Goal: Information Seeking & Learning: Learn about a topic

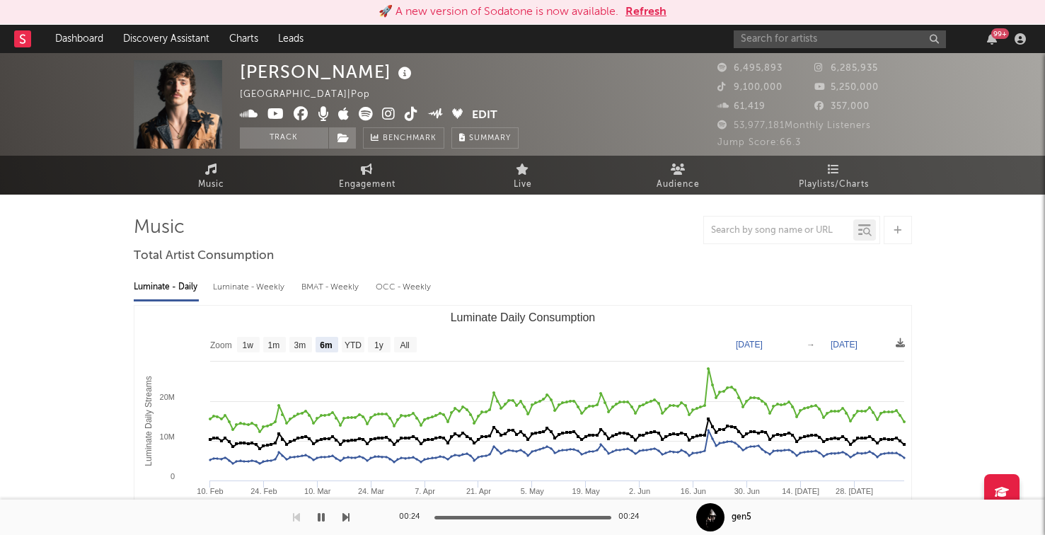
select select "6m"
click at [783, 35] on input "text" at bounding box center [840, 39] width 212 height 18
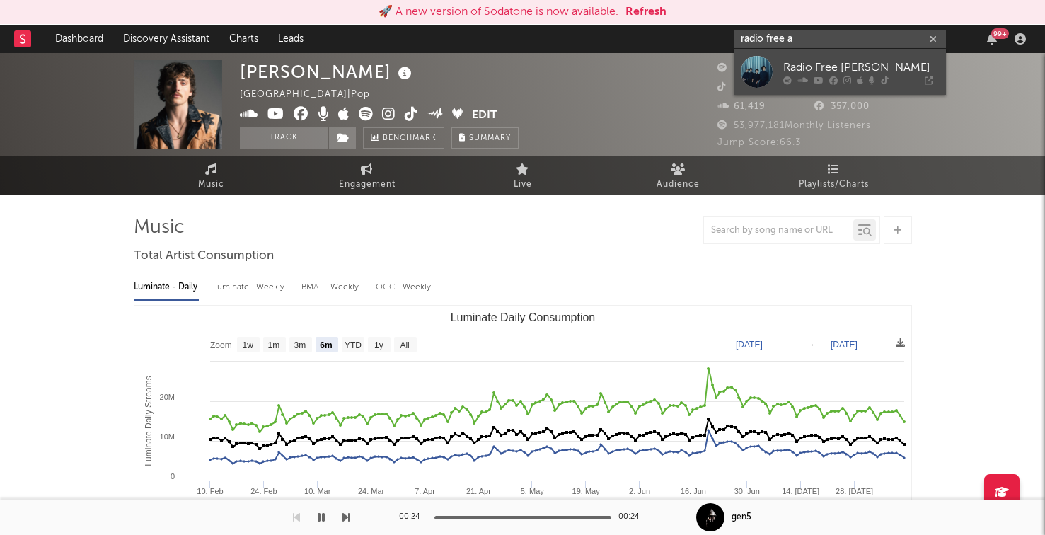
type input "radio free a"
click at [834, 71] on div "Radio Free [PERSON_NAME]" at bounding box center [862, 67] width 156 height 17
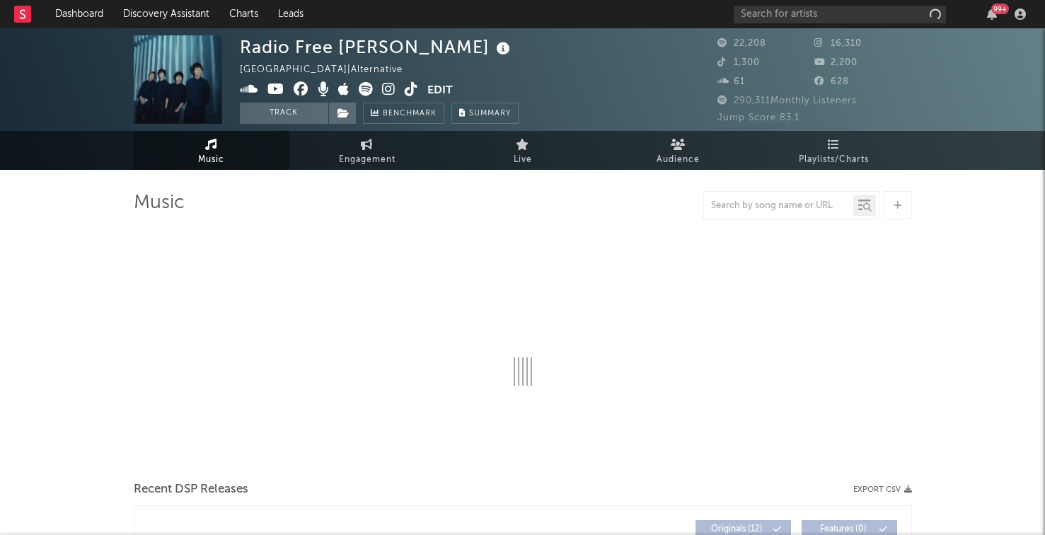
select select "6m"
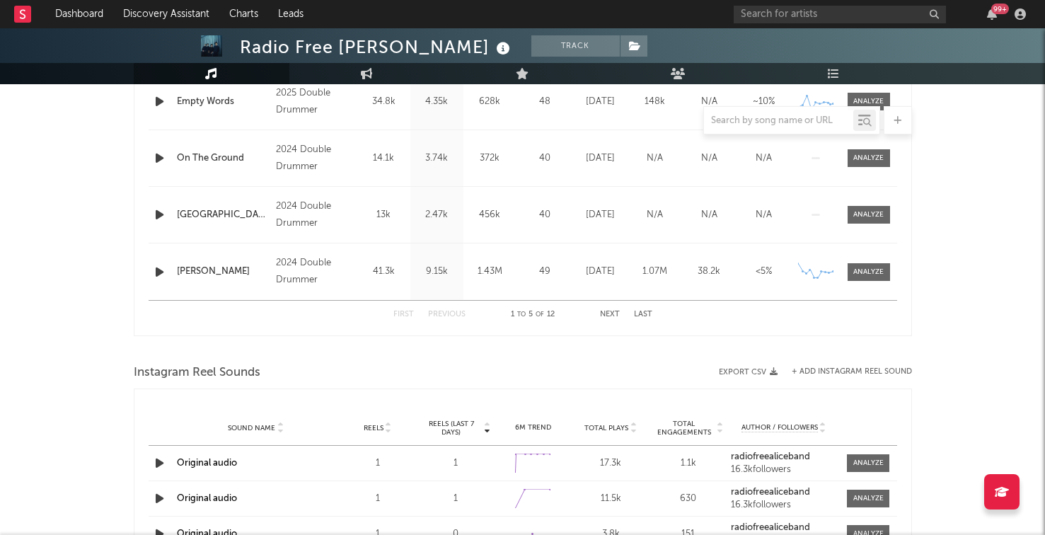
scroll to position [696, 0]
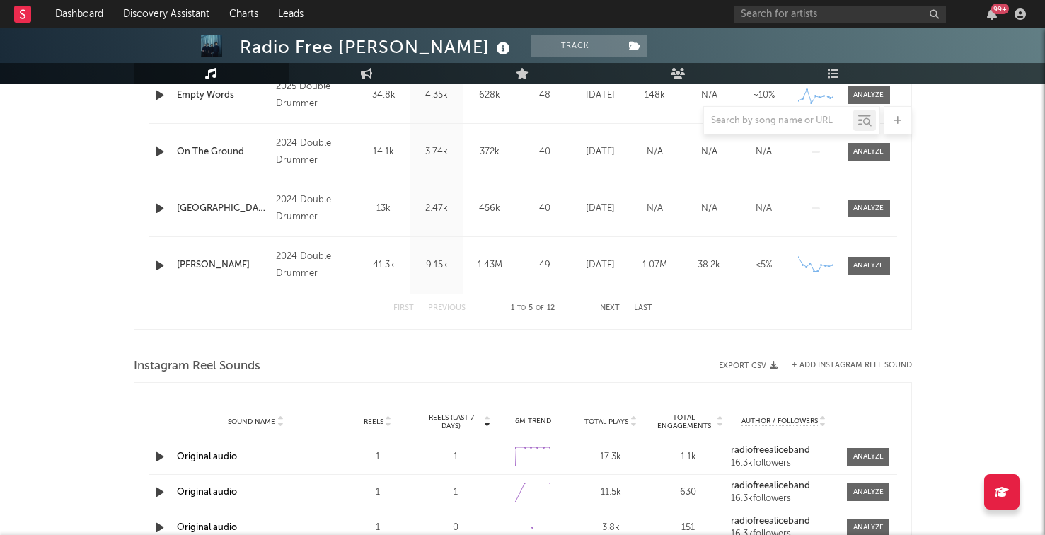
click at [604, 305] on button "Next" at bounding box center [610, 308] width 20 height 8
click at [459, 311] on button "Previous" at bounding box center [447, 308] width 38 height 8
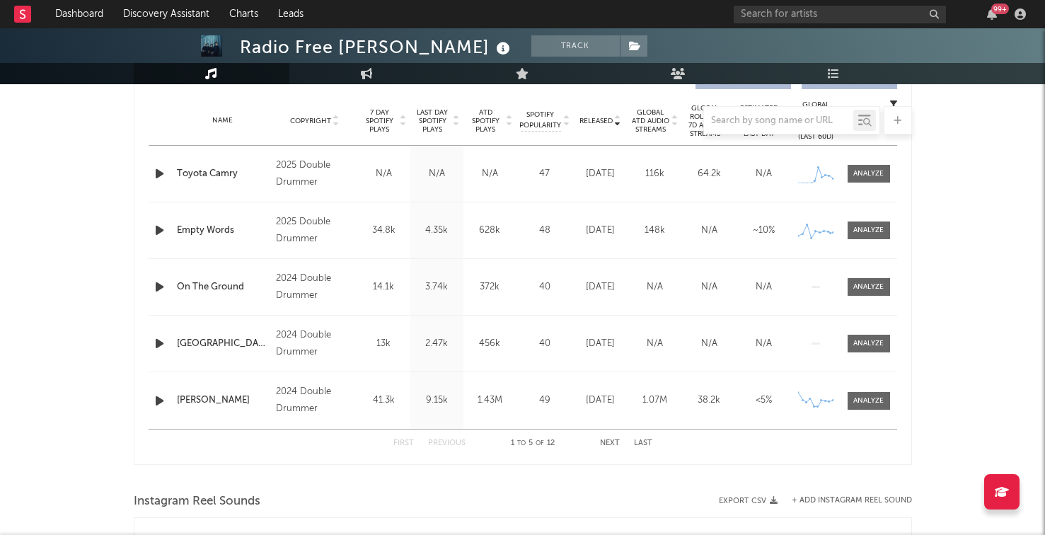
scroll to position [560, 0]
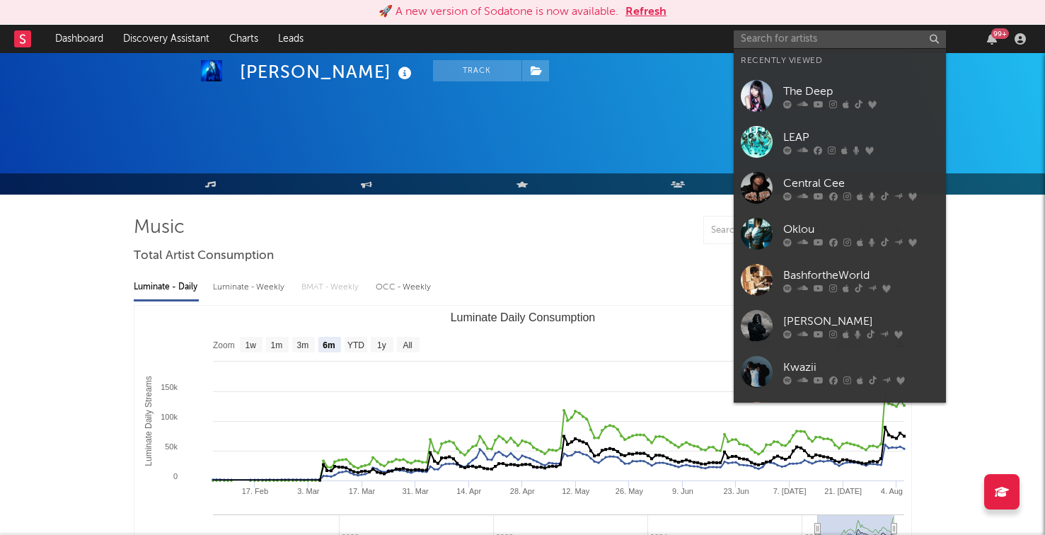
select select "6m"
